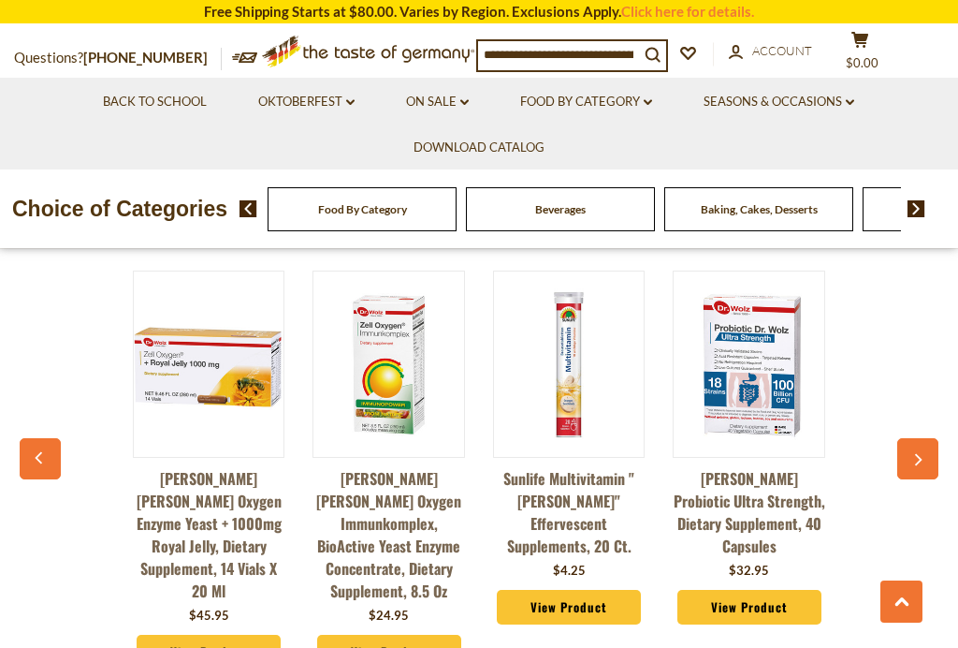
scroll to position [1657, 0]
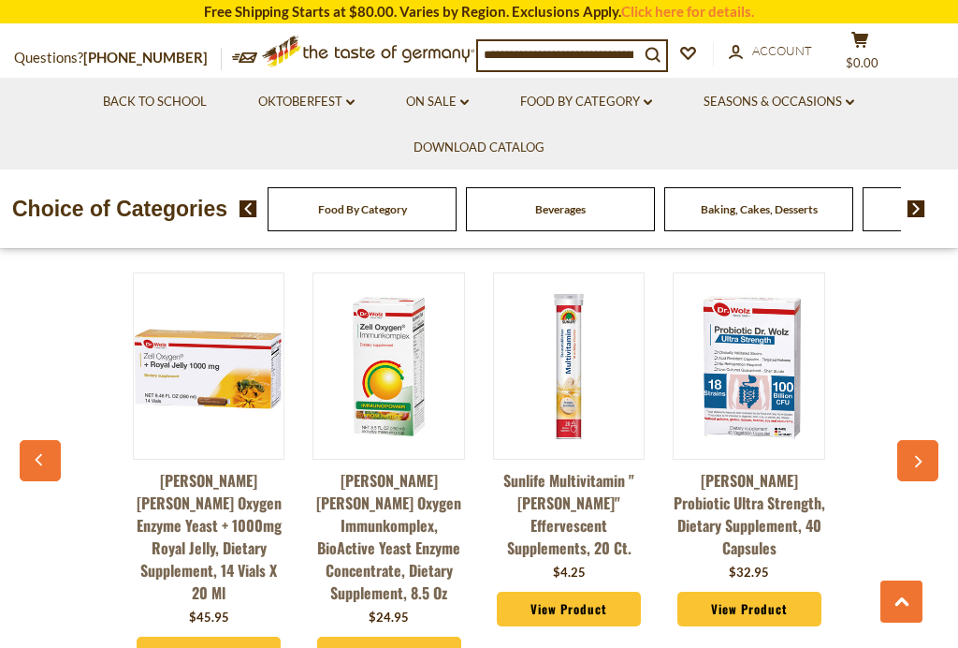
click at [920, 440] on button "button" at bounding box center [917, 460] width 41 height 41
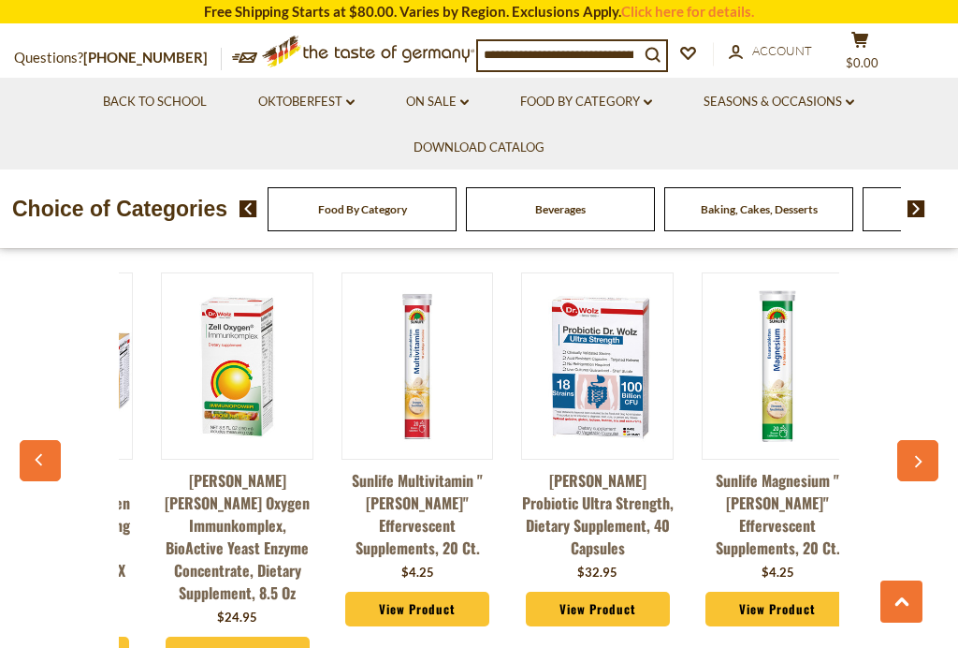
scroll to position [0, 181]
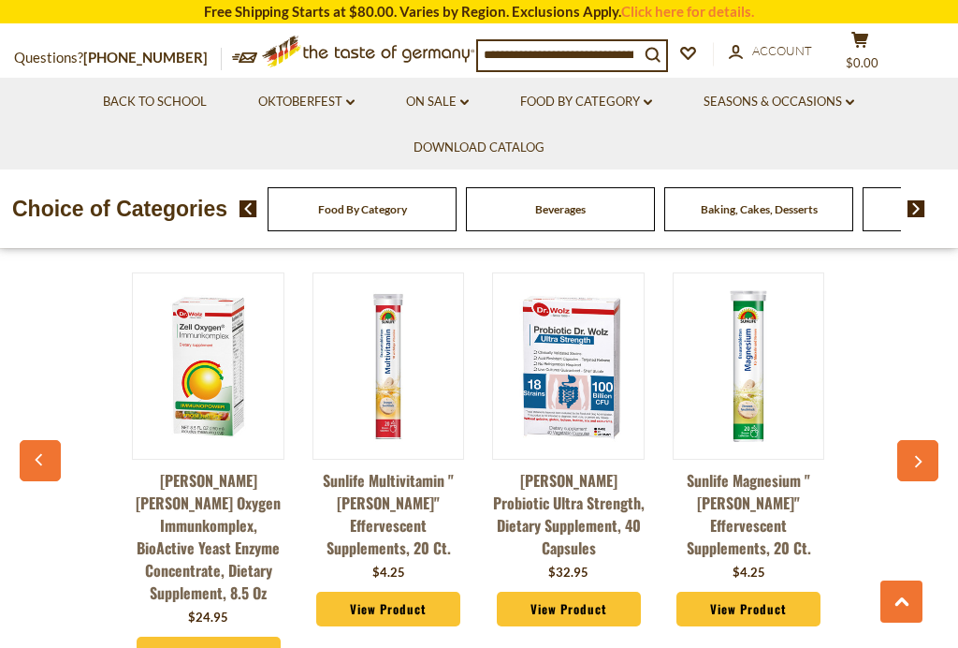
click at [909, 440] on button "button" at bounding box center [917, 460] width 41 height 41
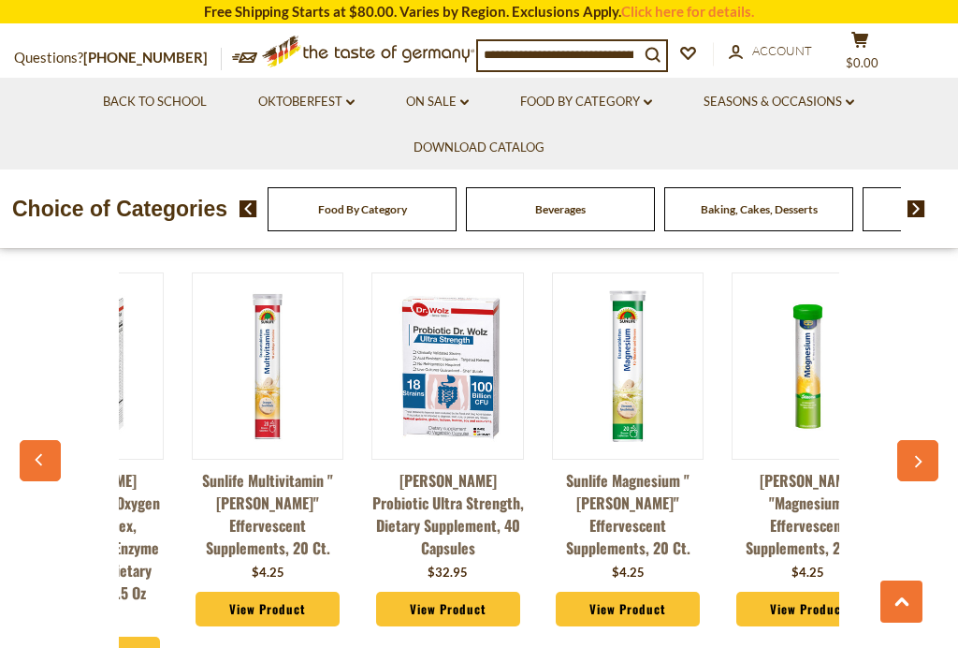
scroll to position [0, 361]
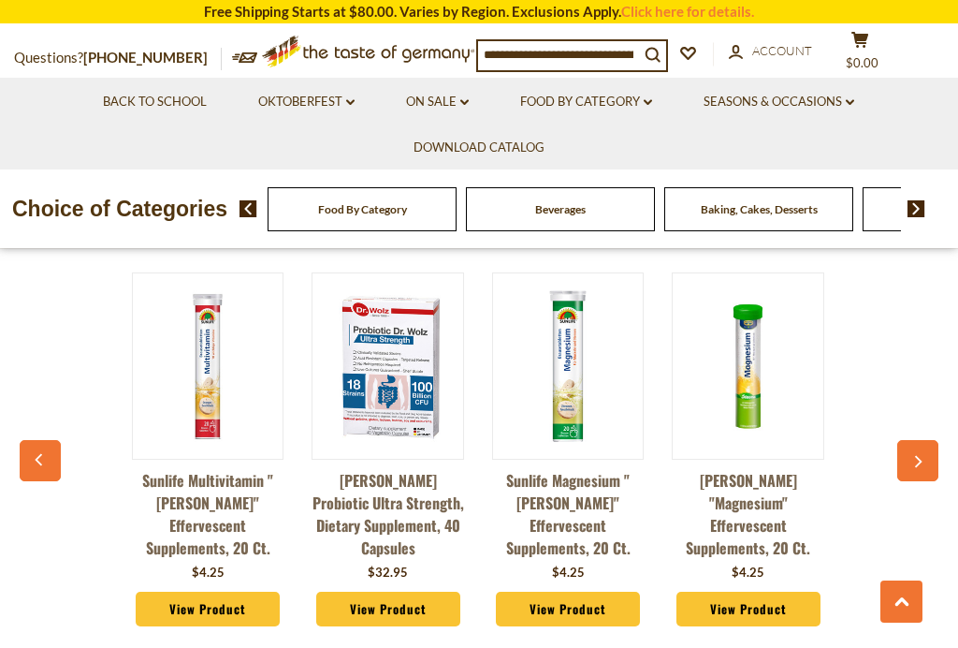
click at [929, 440] on button "button" at bounding box center [917, 460] width 41 height 41
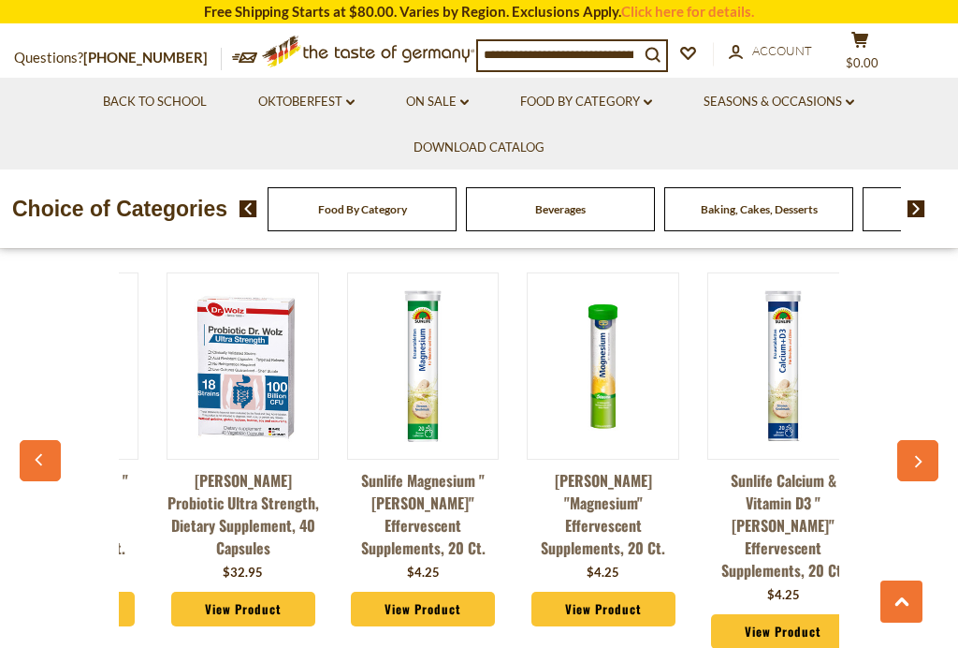
scroll to position [0, 542]
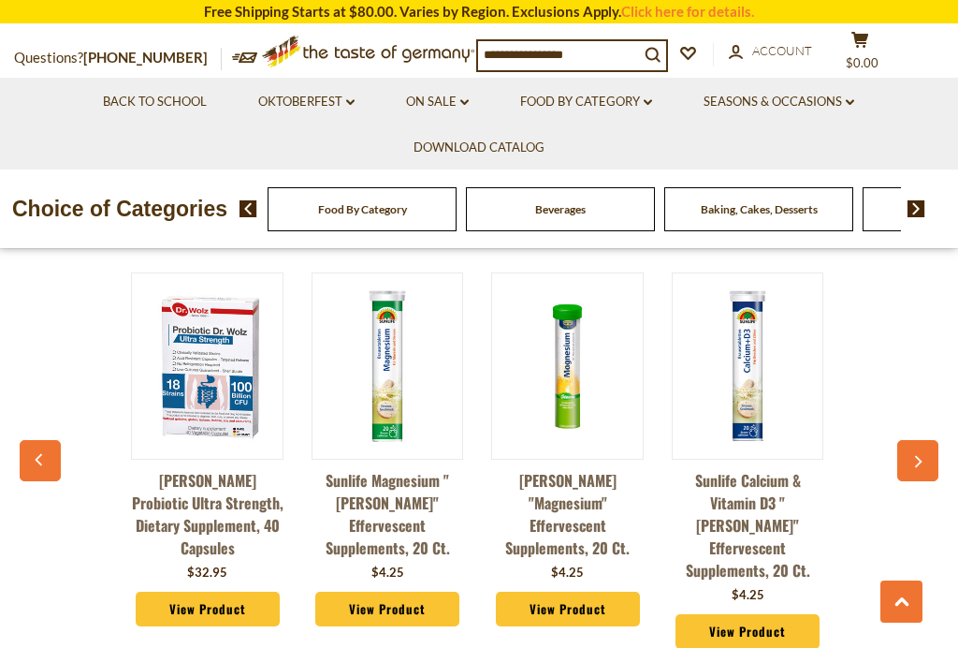
click at [937, 440] on button "button" at bounding box center [917, 460] width 41 height 41
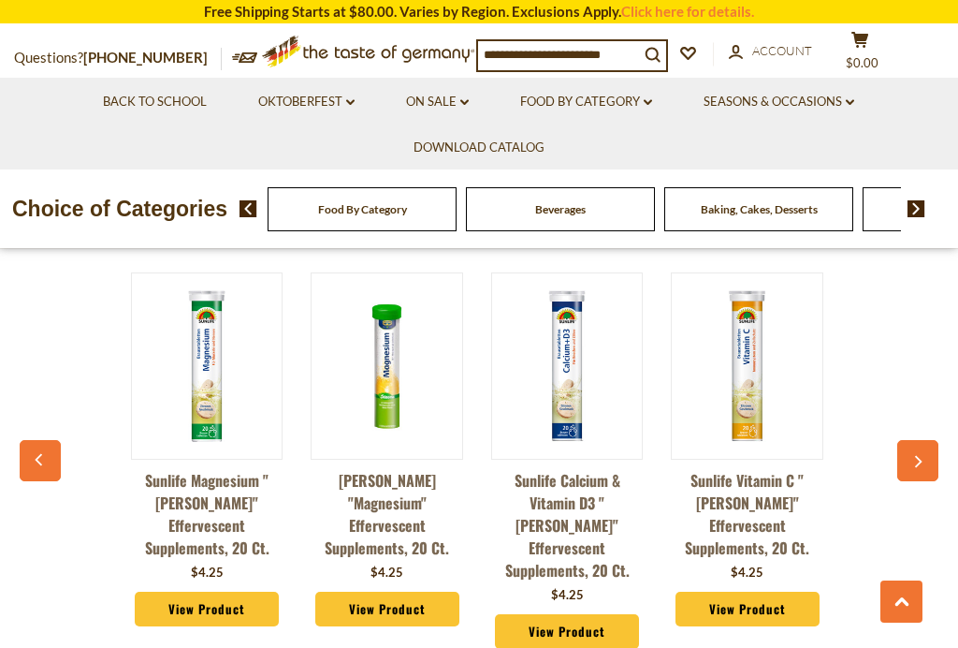
click at [937, 440] on button "button" at bounding box center [917, 460] width 41 height 41
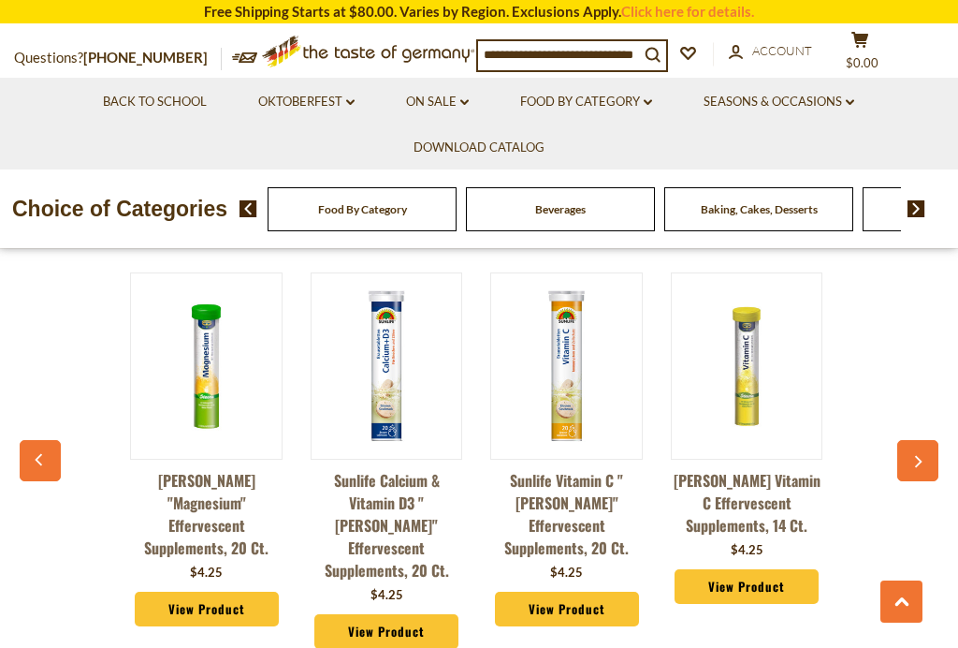
click at [931, 440] on button "button" at bounding box center [917, 460] width 41 height 41
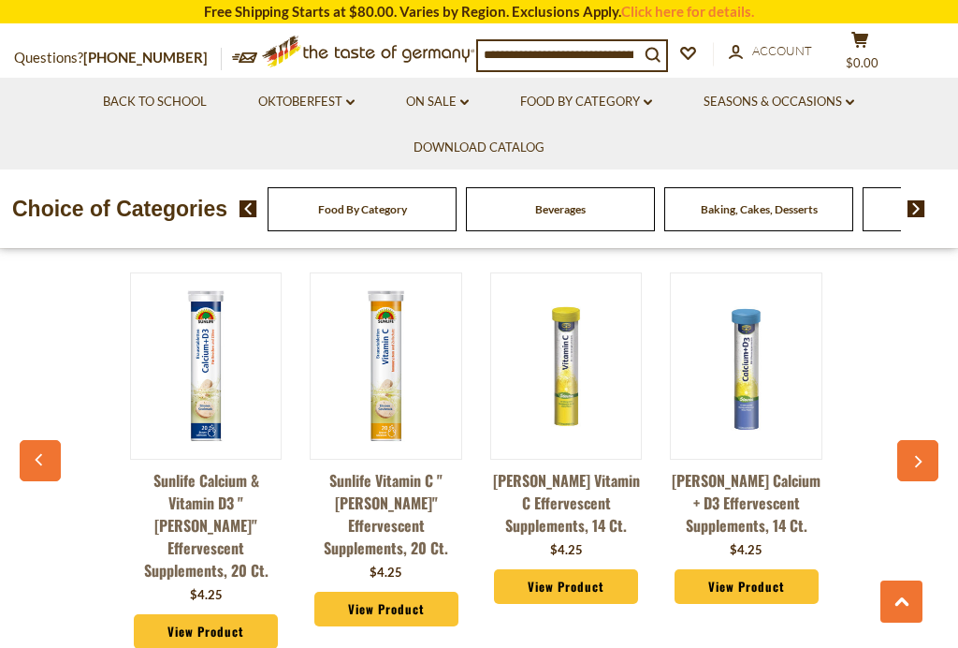
click at [931, 440] on button "button" at bounding box center [917, 460] width 41 height 41
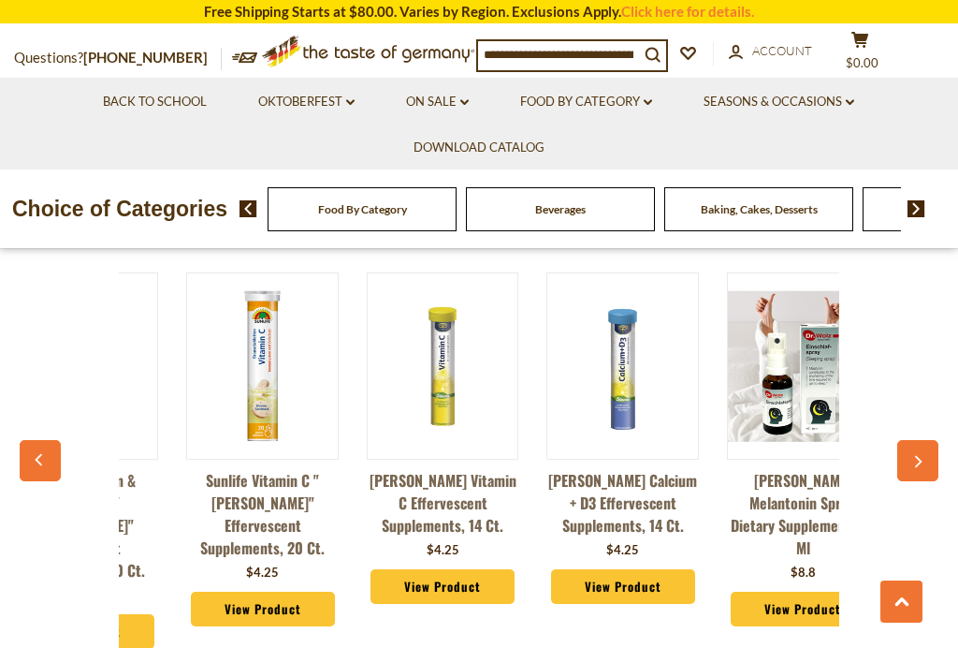
scroll to position [0, 1261]
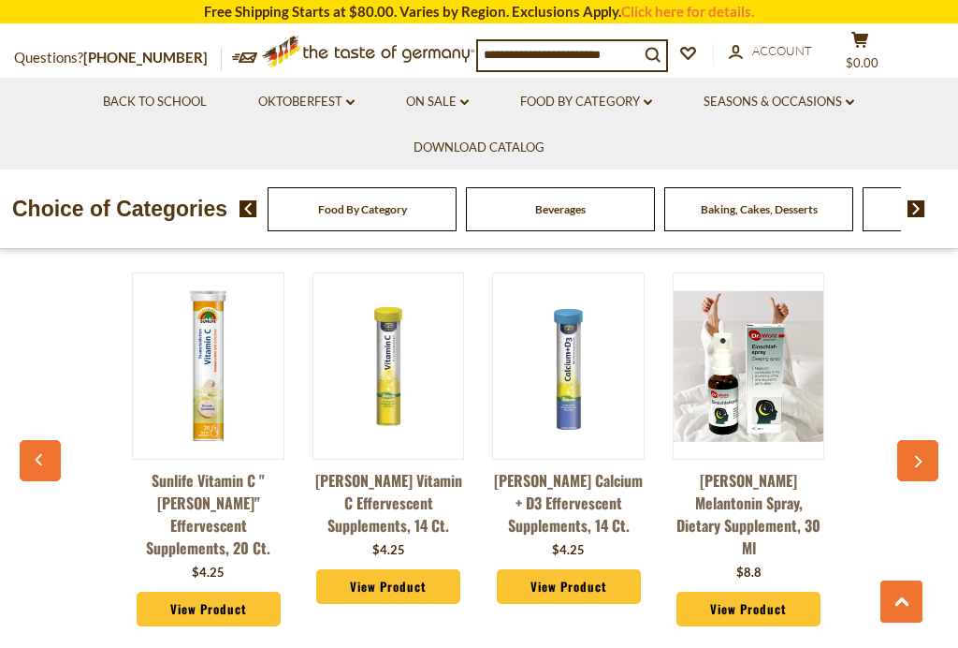
click at [929, 440] on button "button" at bounding box center [917, 460] width 41 height 41
click at [937, 440] on button "button" at bounding box center [917, 460] width 41 height 41
click at [928, 440] on button "button" at bounding box center [917, 460] width 41 height 41
click at [764, 329] on img at bounding box center [749, 366] width 151 height 151
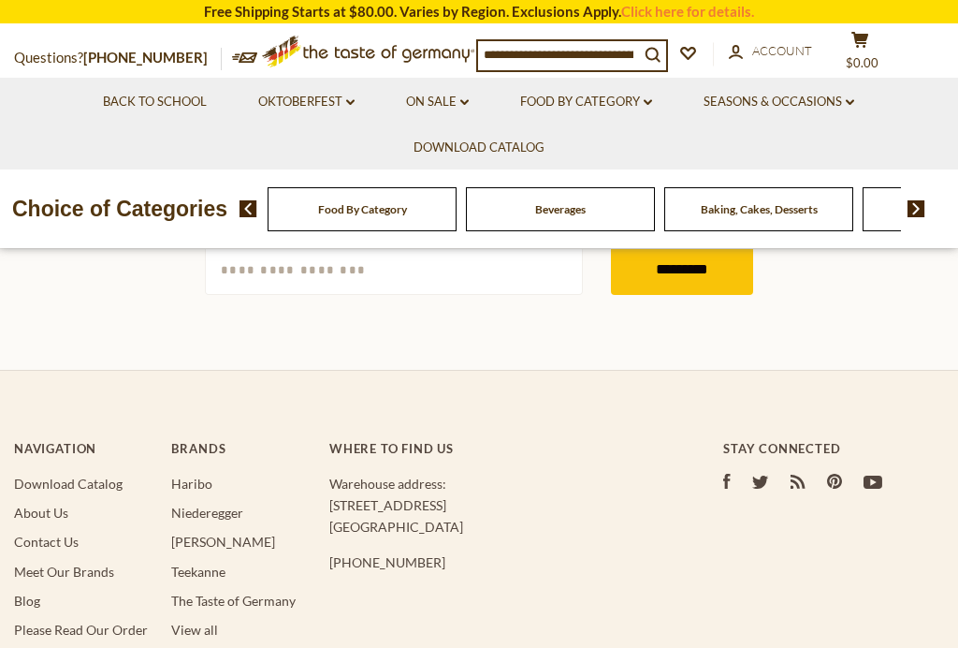
scroll to position [535, 0]
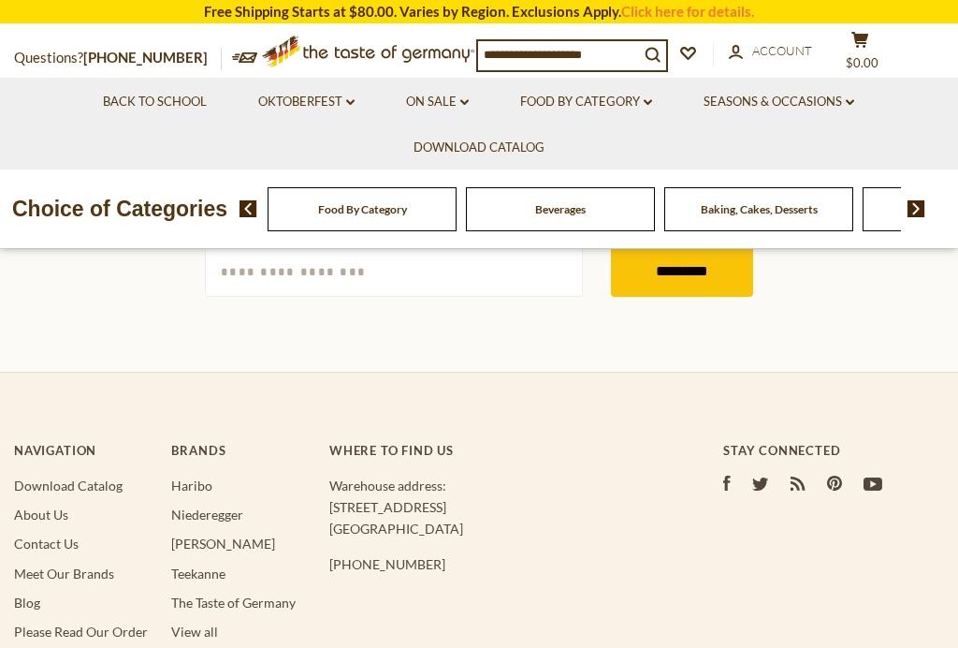
click at [262, 602] on link "The Taste of Germany" at bounding box center [233, 602] width 124 height 16
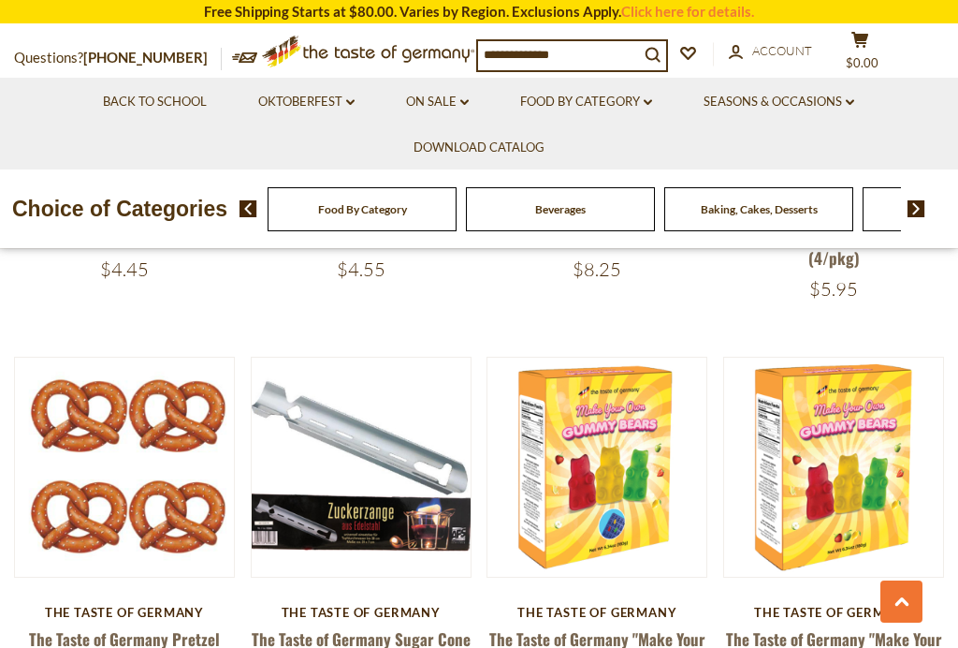
scroll to position [1752, 0]
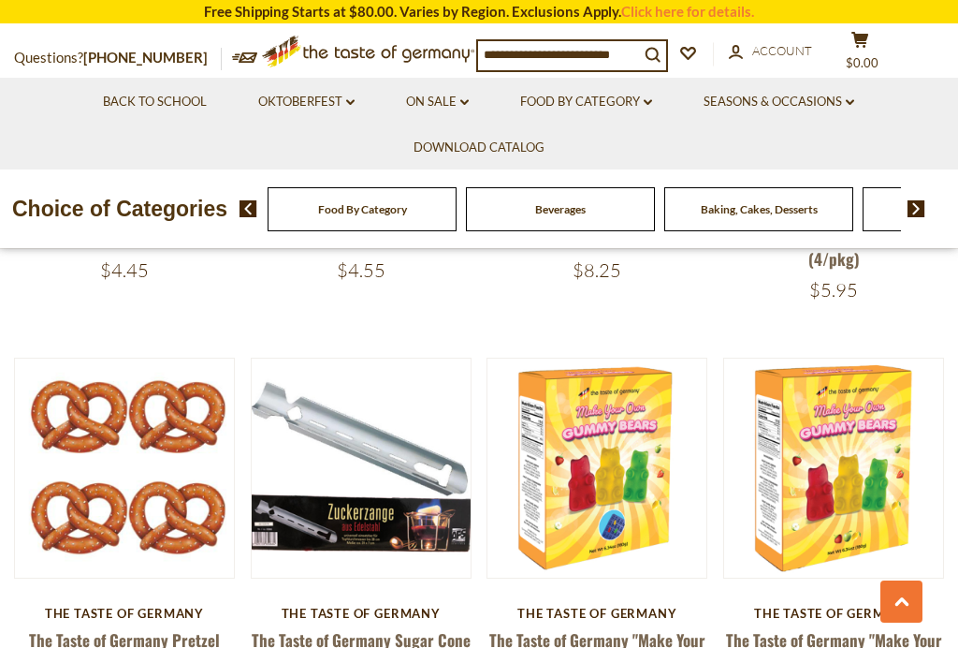
click at [925, 205] on img at bounding box center [917, 208] width 18 height 17
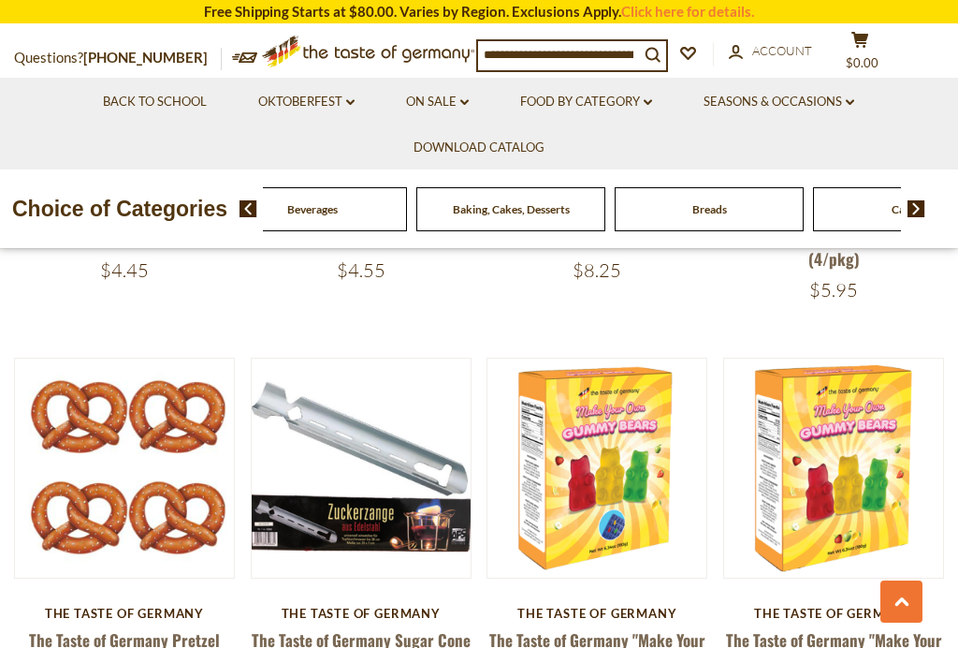
click at [919, 205] on img at bounding box center [917, 208] width 18 height 17
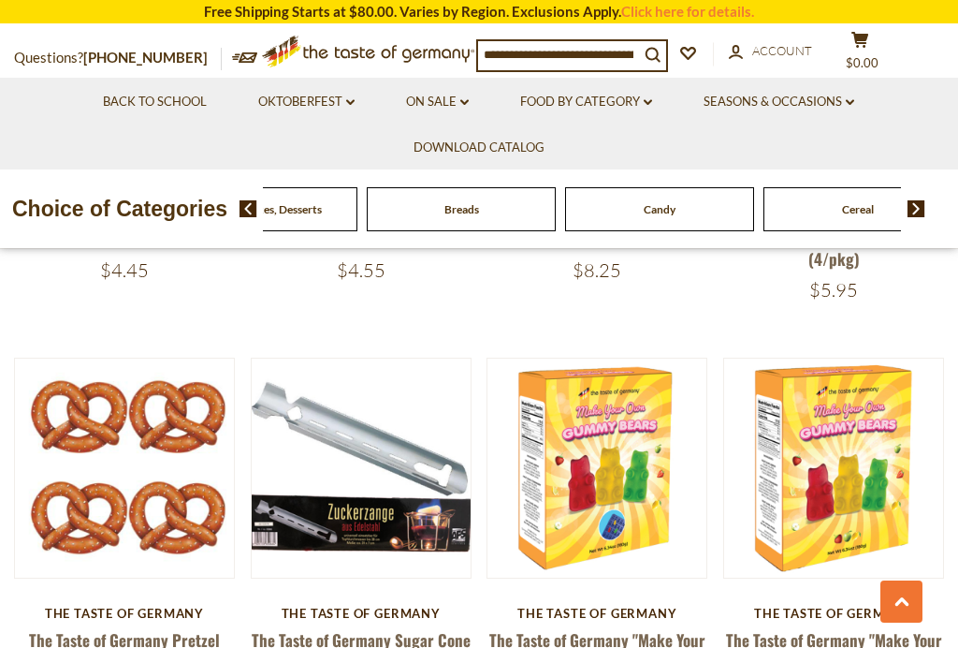
click at [916, 204] on img at bounding box center [917, 208] width 18 height 17
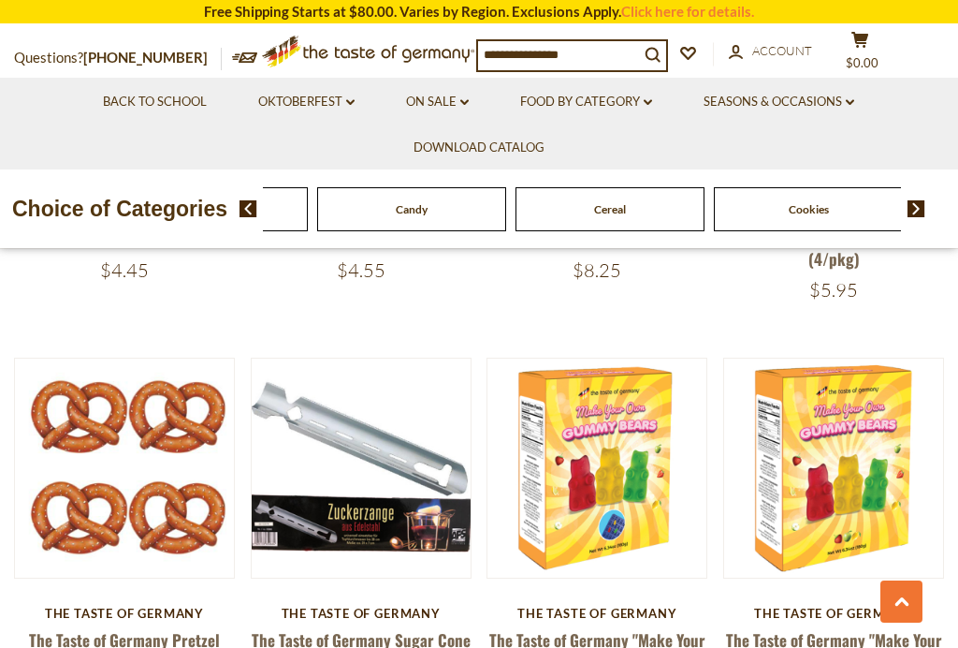
click at [912, 200] on img at bounding box center [917, 208] width 18 height 17
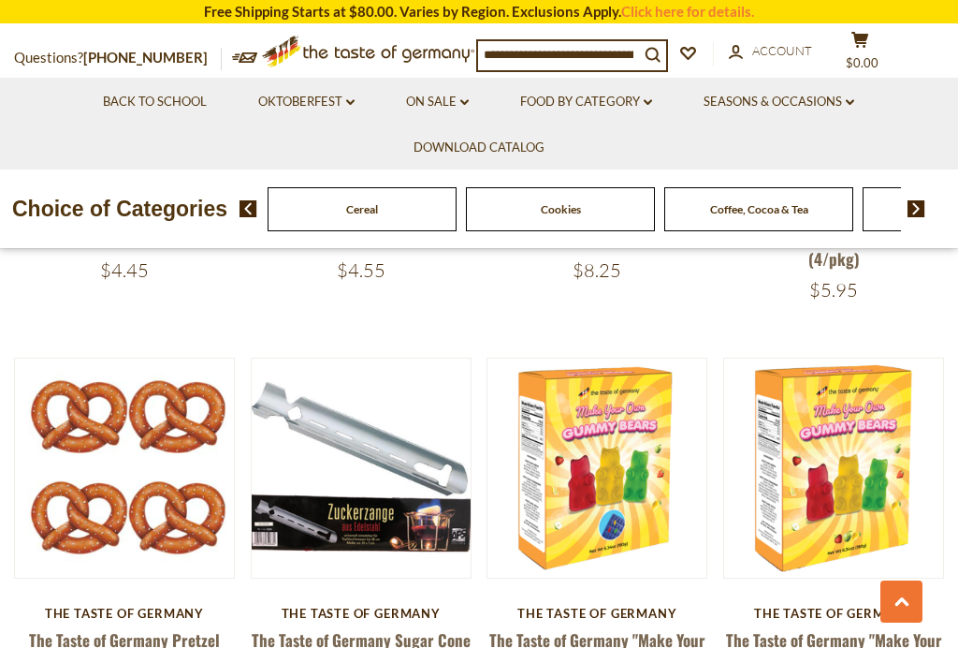
click at [910, 211] on img at bounding box center [917, 208] width 18 height 17
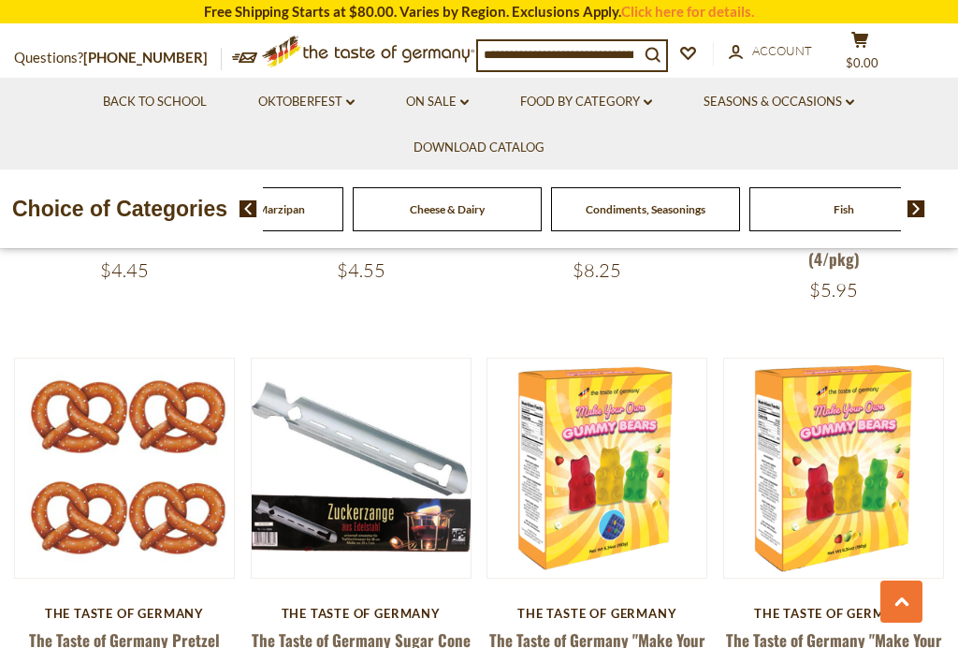
click at [305, 202] on span "Chocolate & Marzipan" at bounding box center [249, 209] width 111 height 14
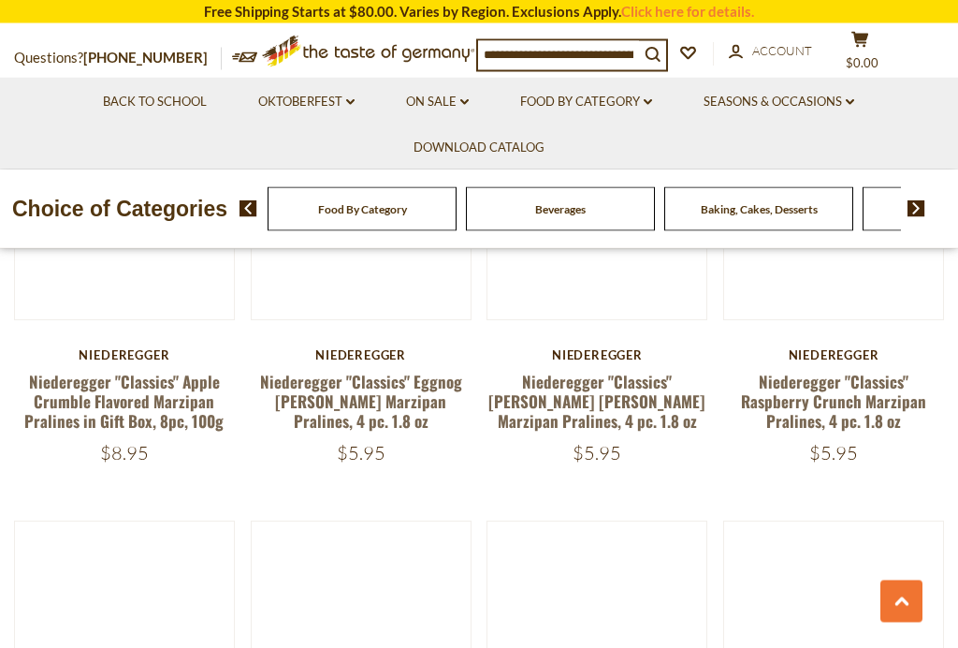
scroll to position [3153, 0]
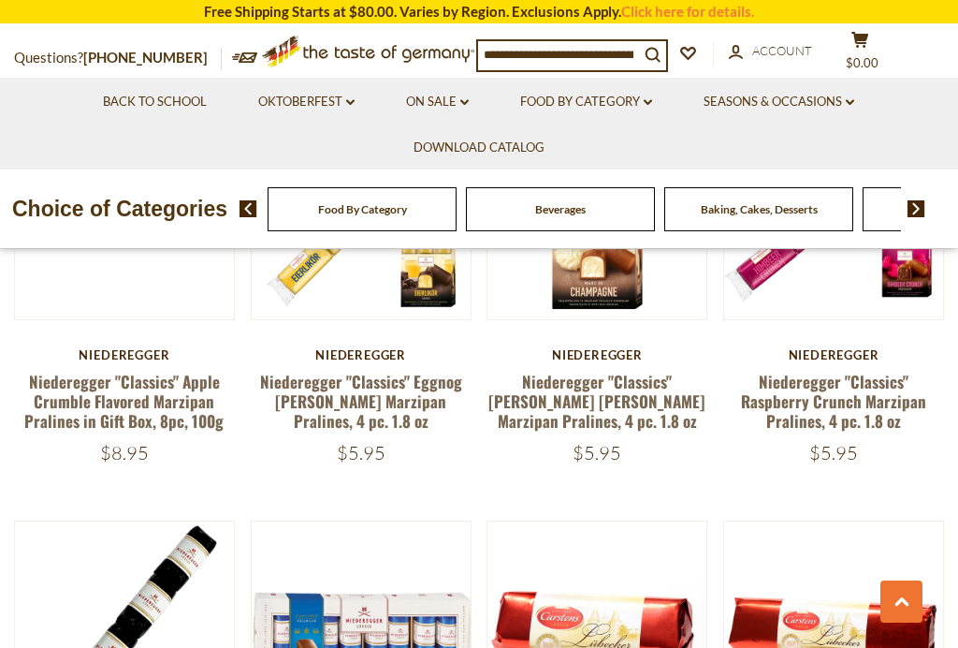
click at [915, 210] on img at bounding box center [917, 208] width 18 height 17
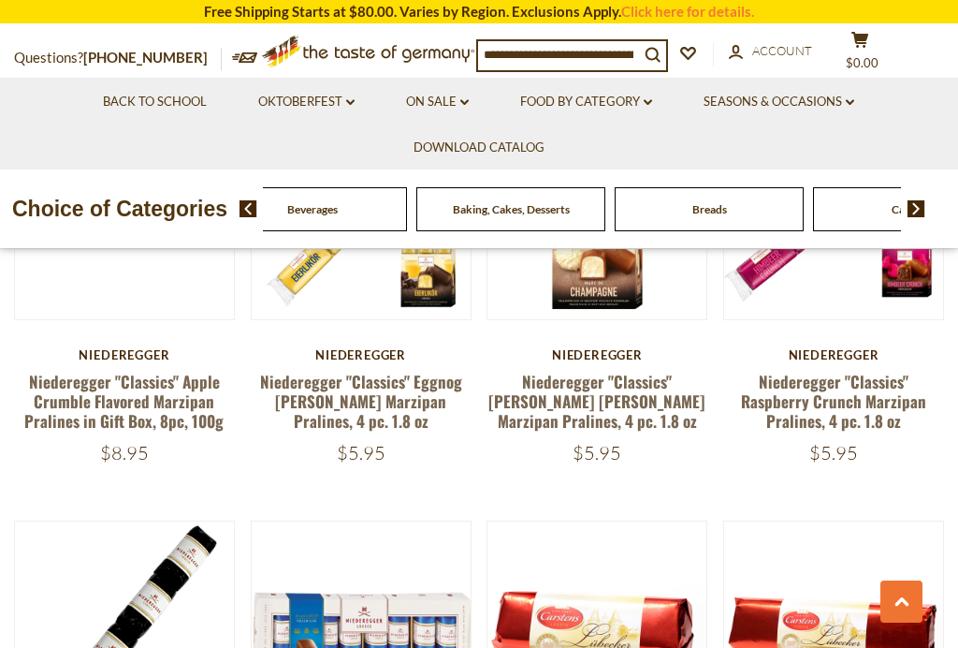
click at [917, 210] on img at bounding box center [917, 208] width 18 height 17
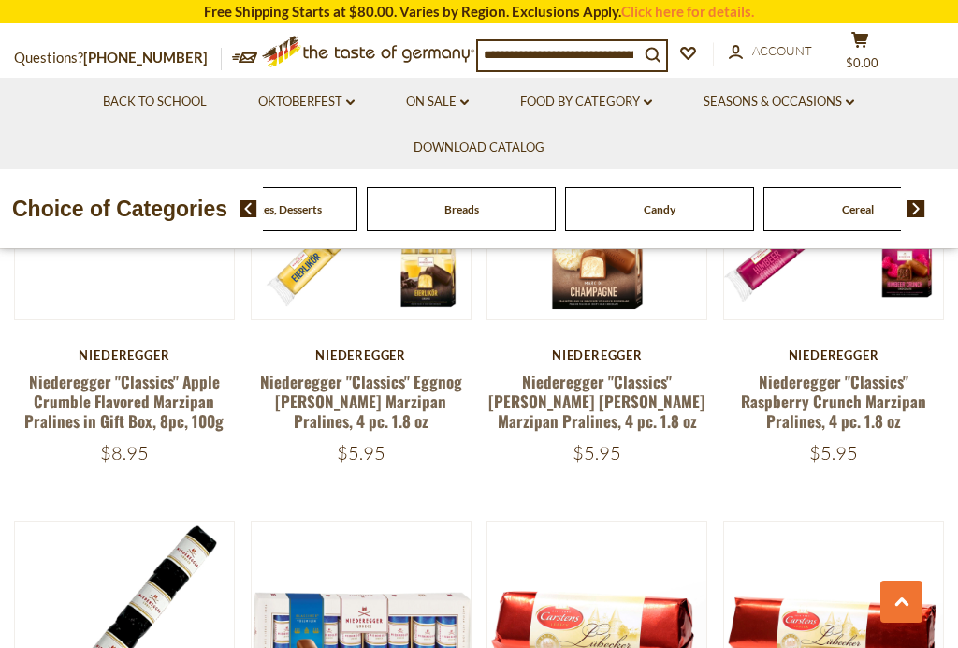
click at [919, 200] on img at bounding box center [917, 208] width 18 height 17
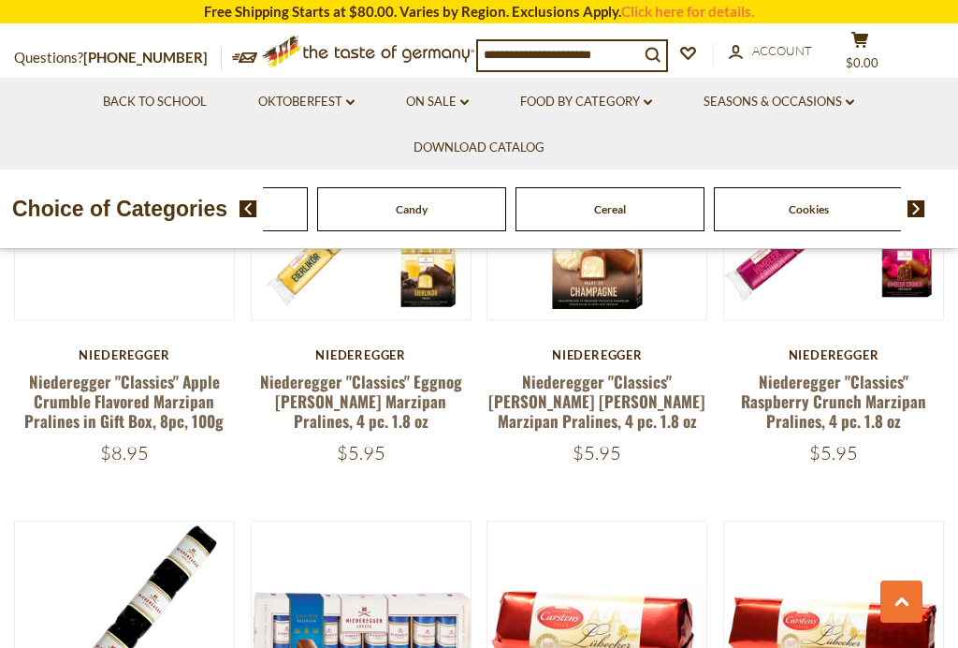
click at [918, 203] on img at bounding box center [917, 208] width 18 height 17
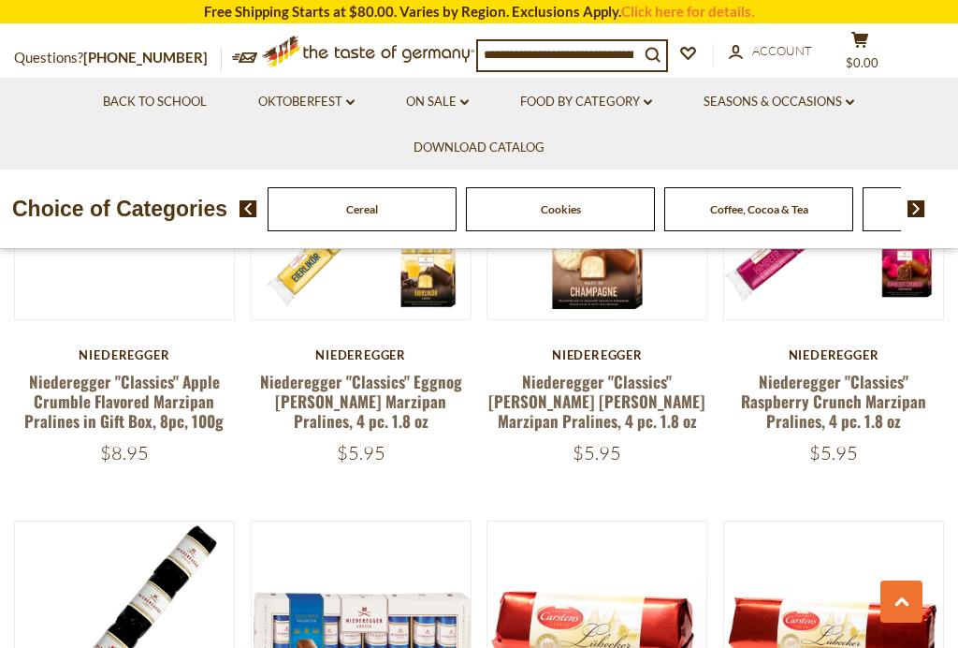
click at [921, 201] on img at bounding box center [917, 208] width 18 height 17
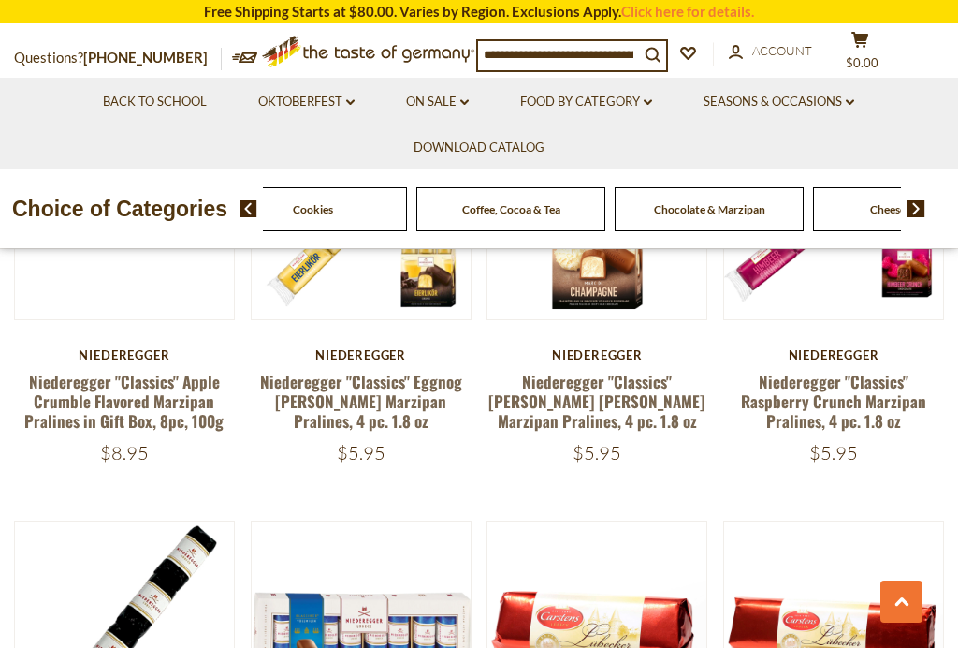
click at [924, 200] on img at bounding box center [917, 208] width 18 height 17
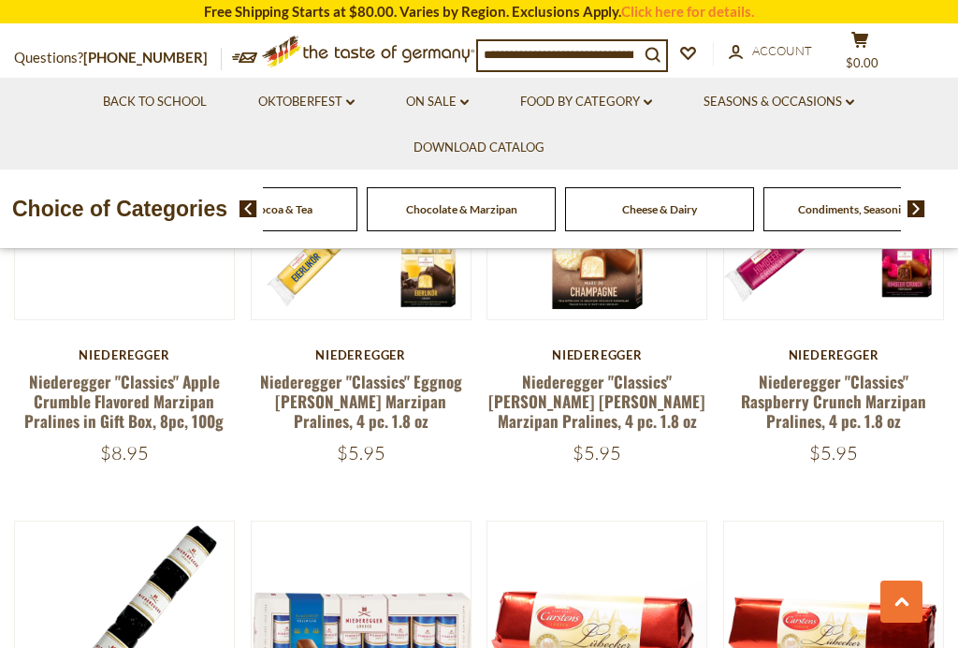
click at [920, 203] on img at bounding box center [917, 208] width 18 height 17
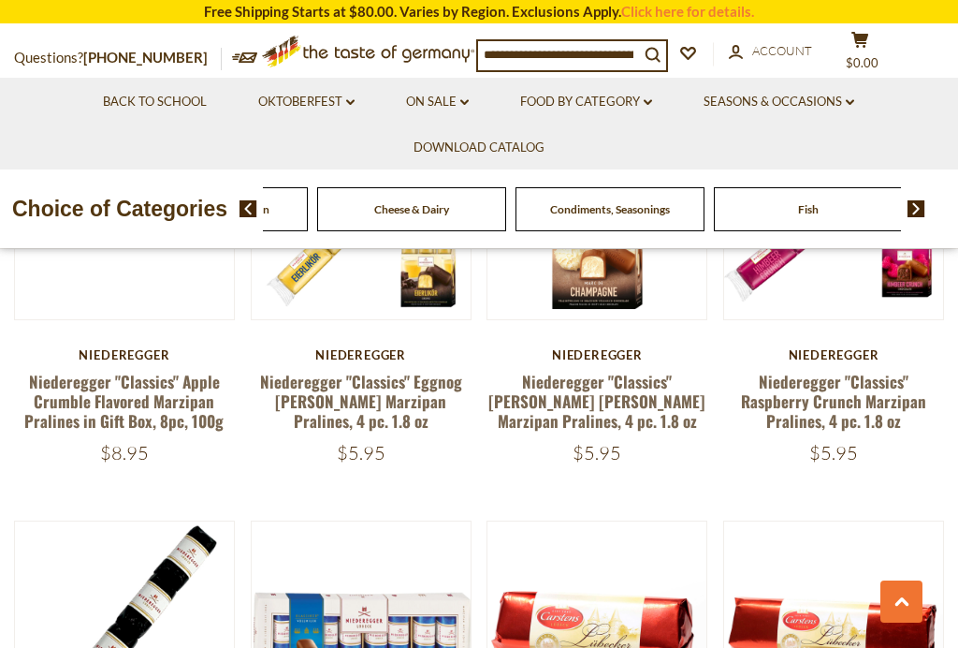
click at [914, 201] on img at bounding box center [917, 208] width 18 height 17
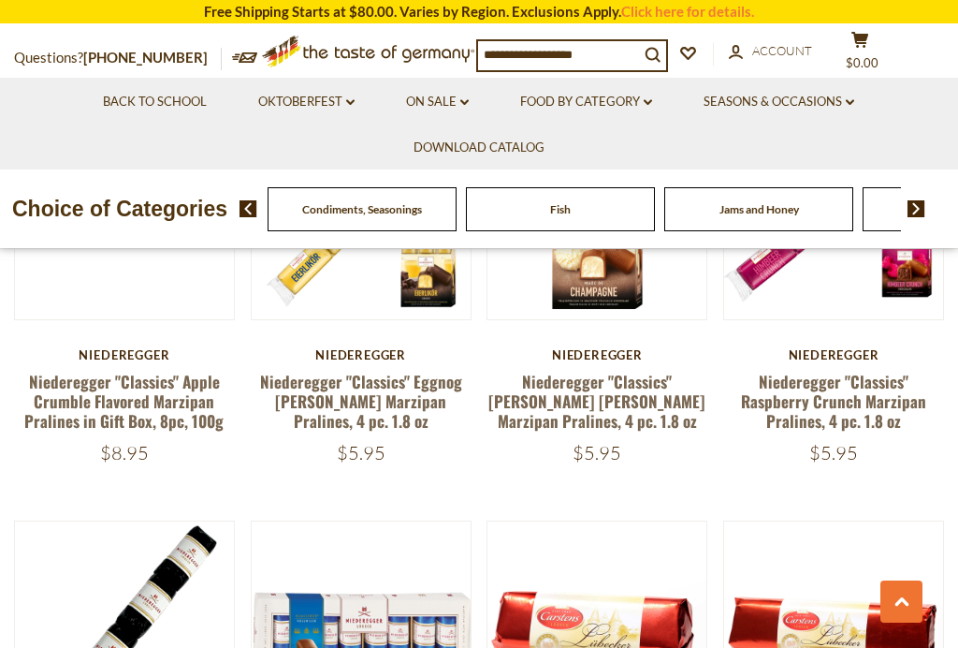
click at [920, 203] on img at bounding box center [917, 208] width 18 height 17
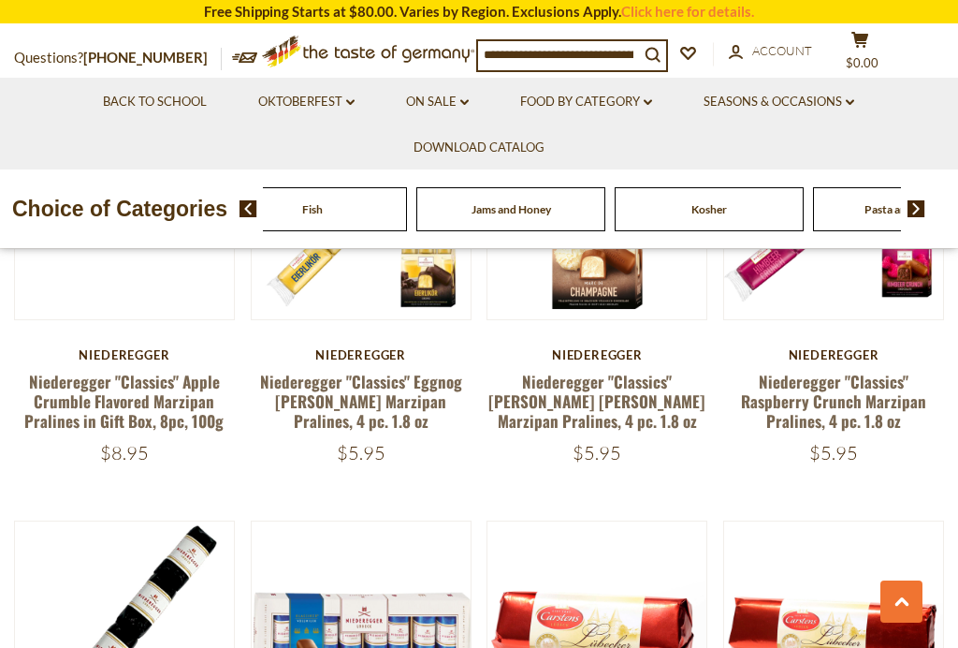
click at [913, 207] on img at bounding box center [917, 208] width 18 height 17
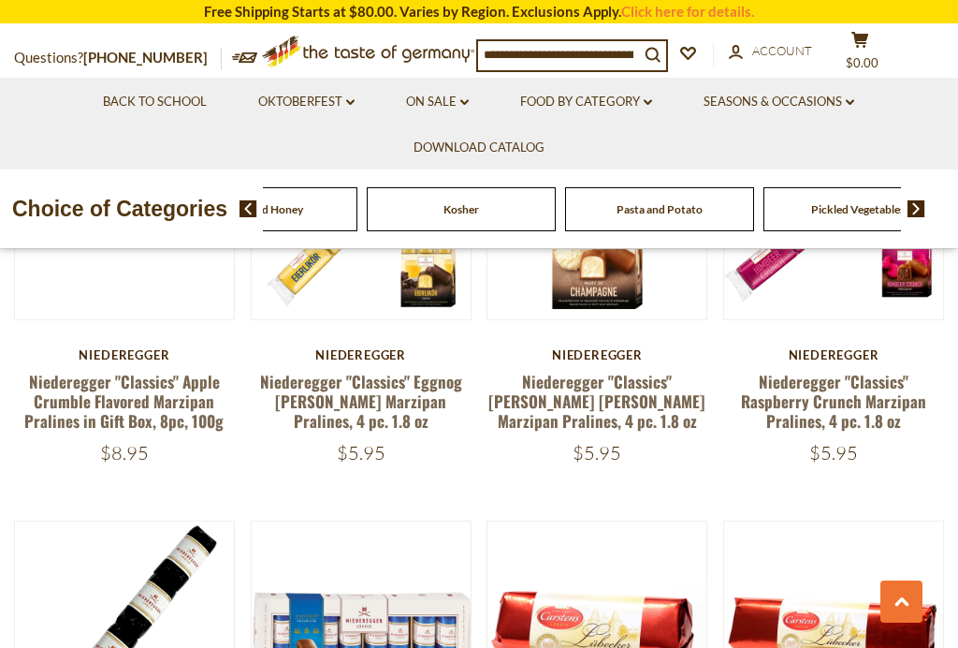
click at [914, 200] on img at bounding box center [917, 208] width 18 height 17
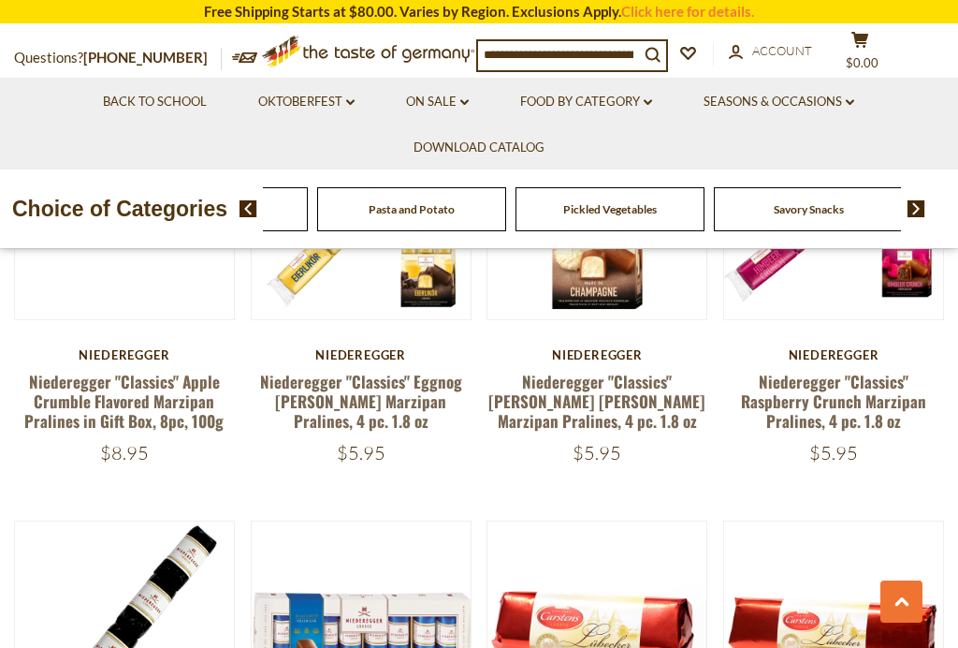
click at [921, 200] on img at bounding box center [917, 208] width 18 height 17
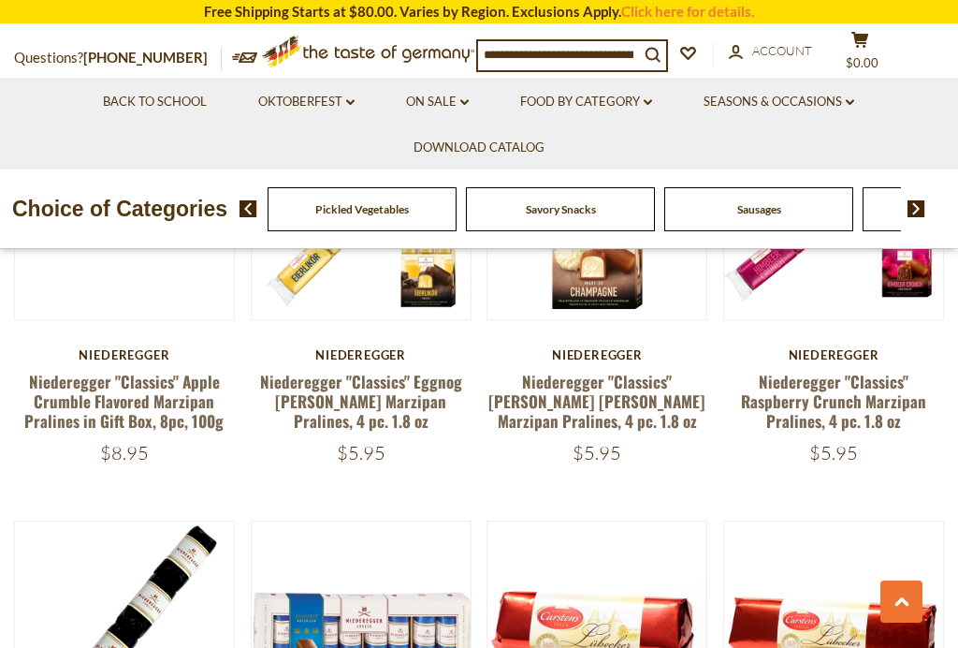
click at [922, 201] on img at bounding box center [917, 208] width 18 height 17
